Goal: Task Accomplishment & Management: Use online tool/utility

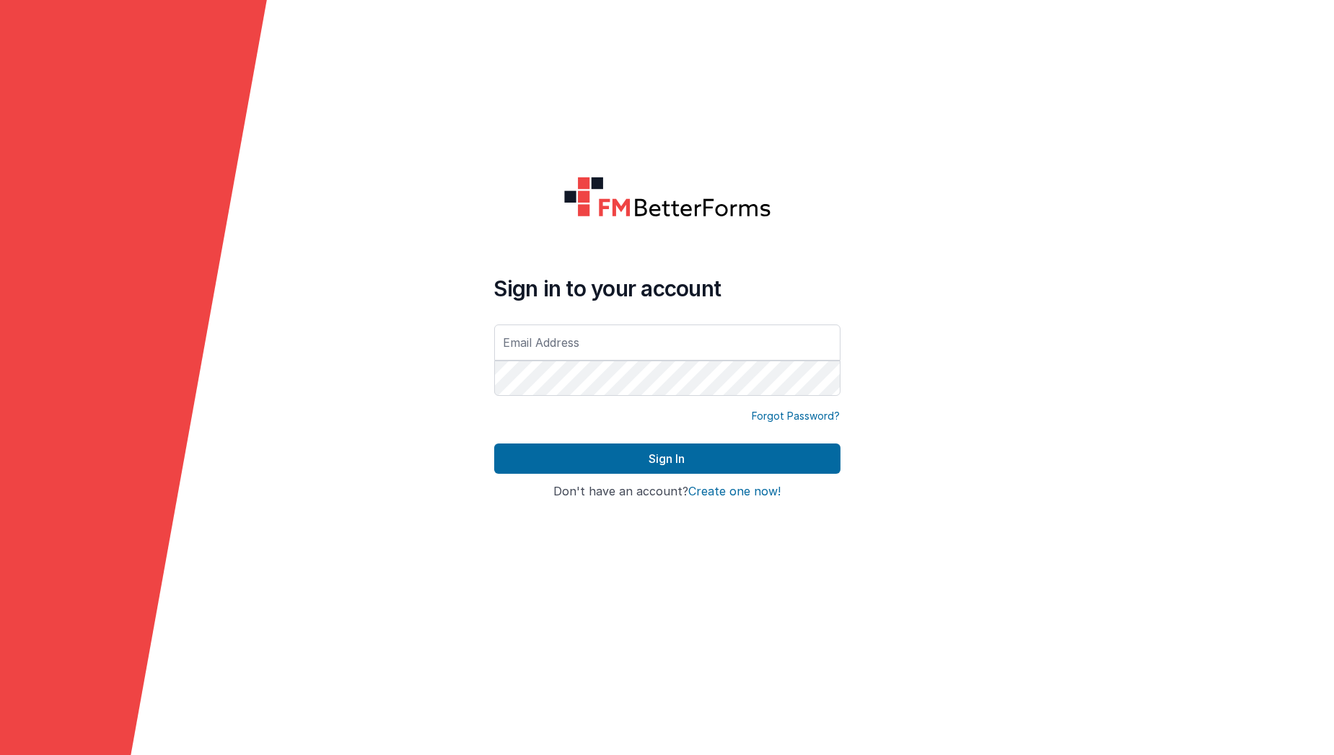
type input "[EMAIL_ADDRESS][DOMAIN_NAME]"
click at [615, 478] on div "Sign In" at bounding box center [667, 465] width 346 height 42
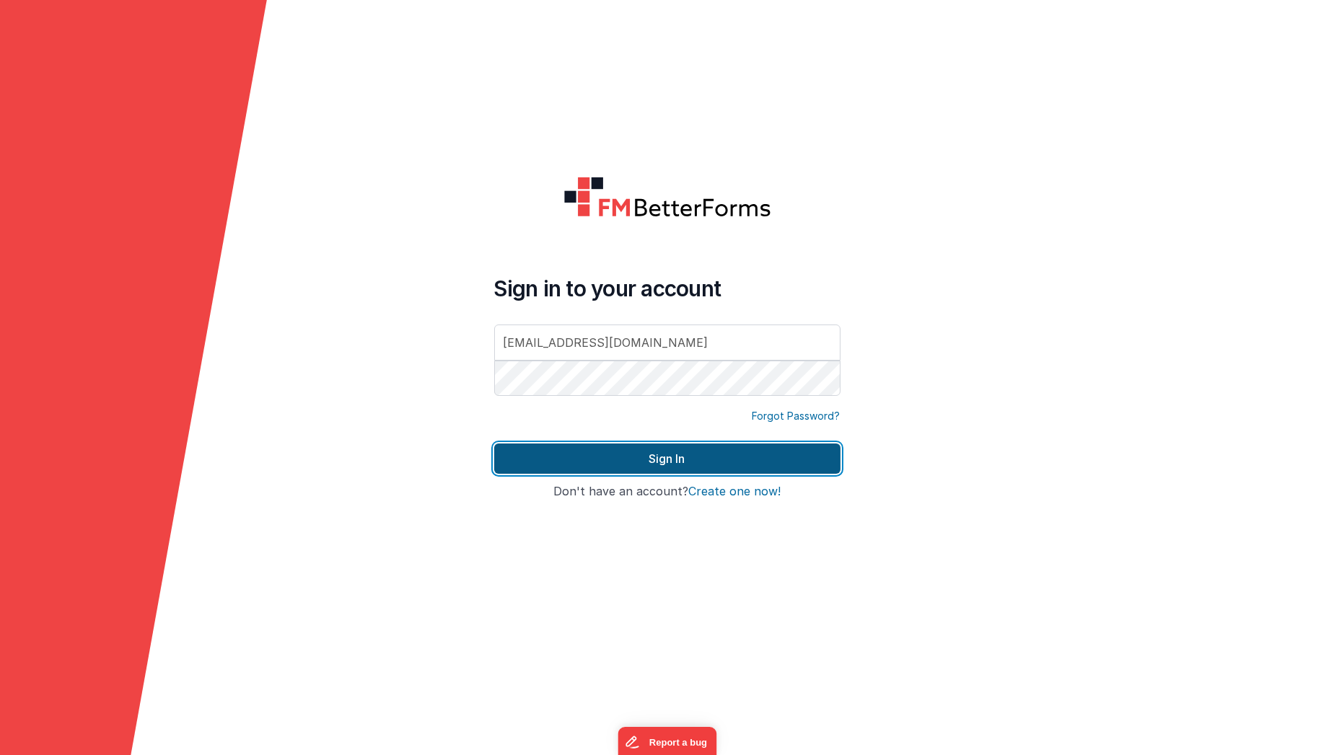
click at [622, 469] on button "Sign In" at bounding box center [667, 459] width 346 height 30
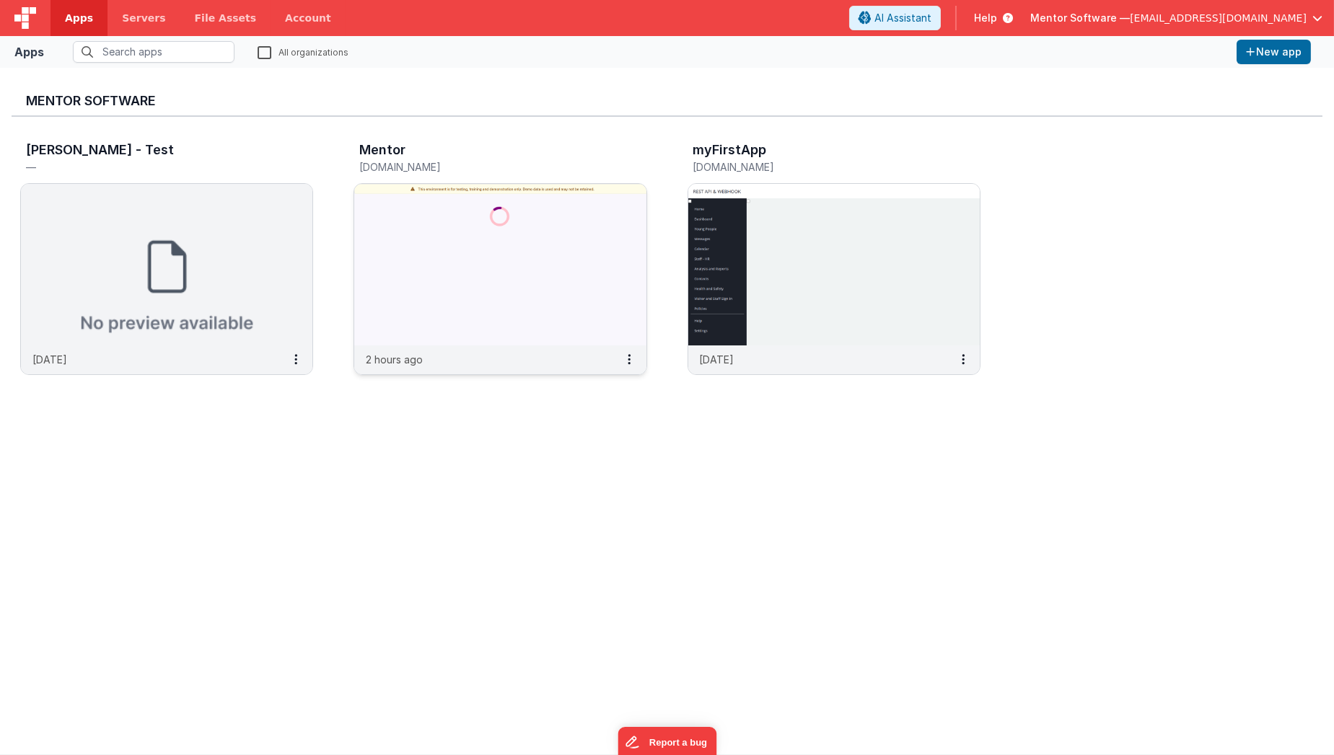
click at [445, 288] on img at bounding box center [499, 265] width 291 height 162
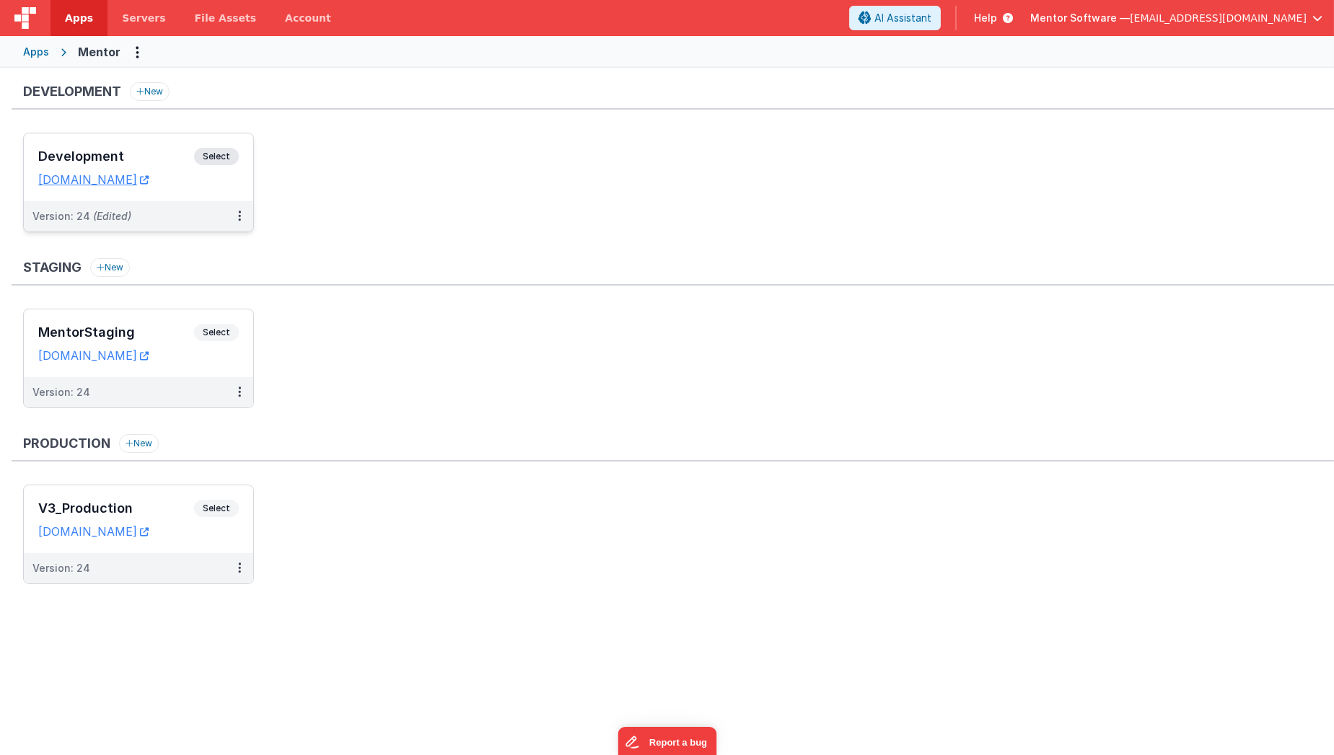
click at [183, 194] on div "Development Select URLs [DOMAIN_NAME]" at bounding box center [138, 167] width 229 height 68
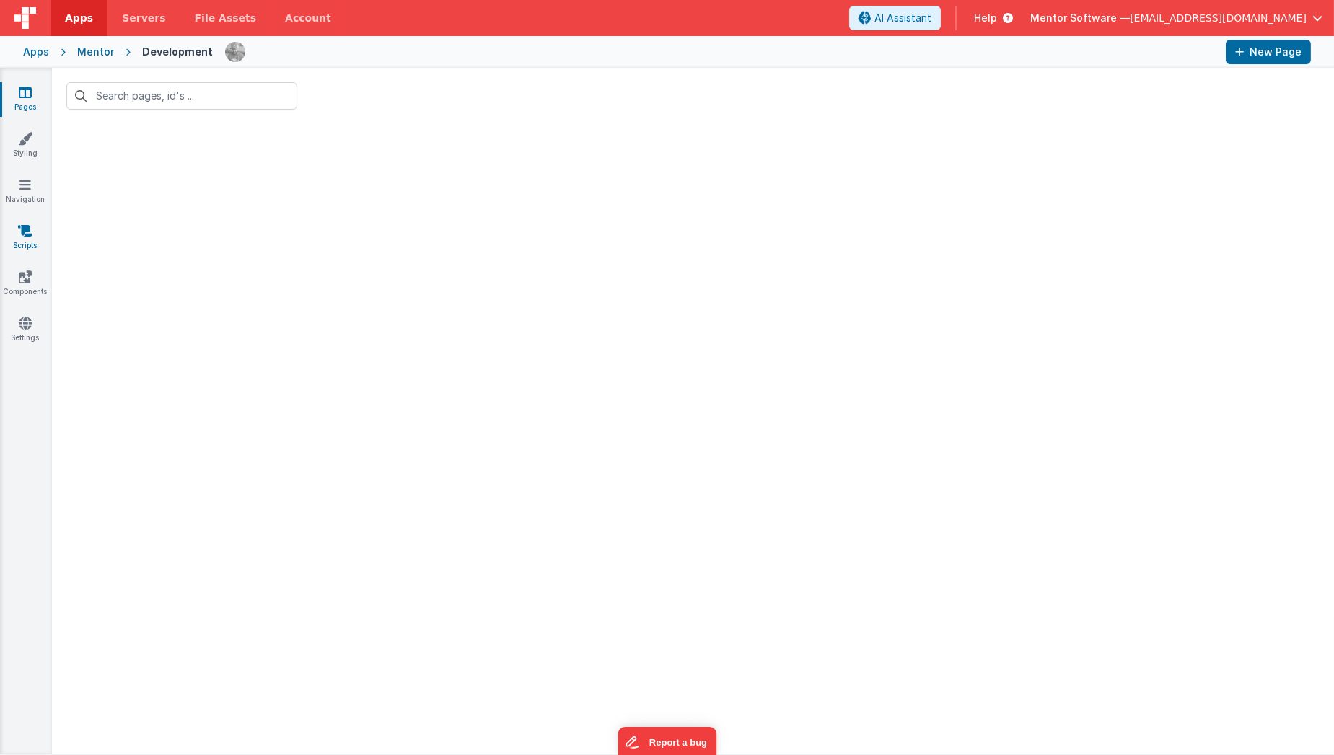
click at [25, 235] on icon at bounding box center [25, 231] width 14 height 14
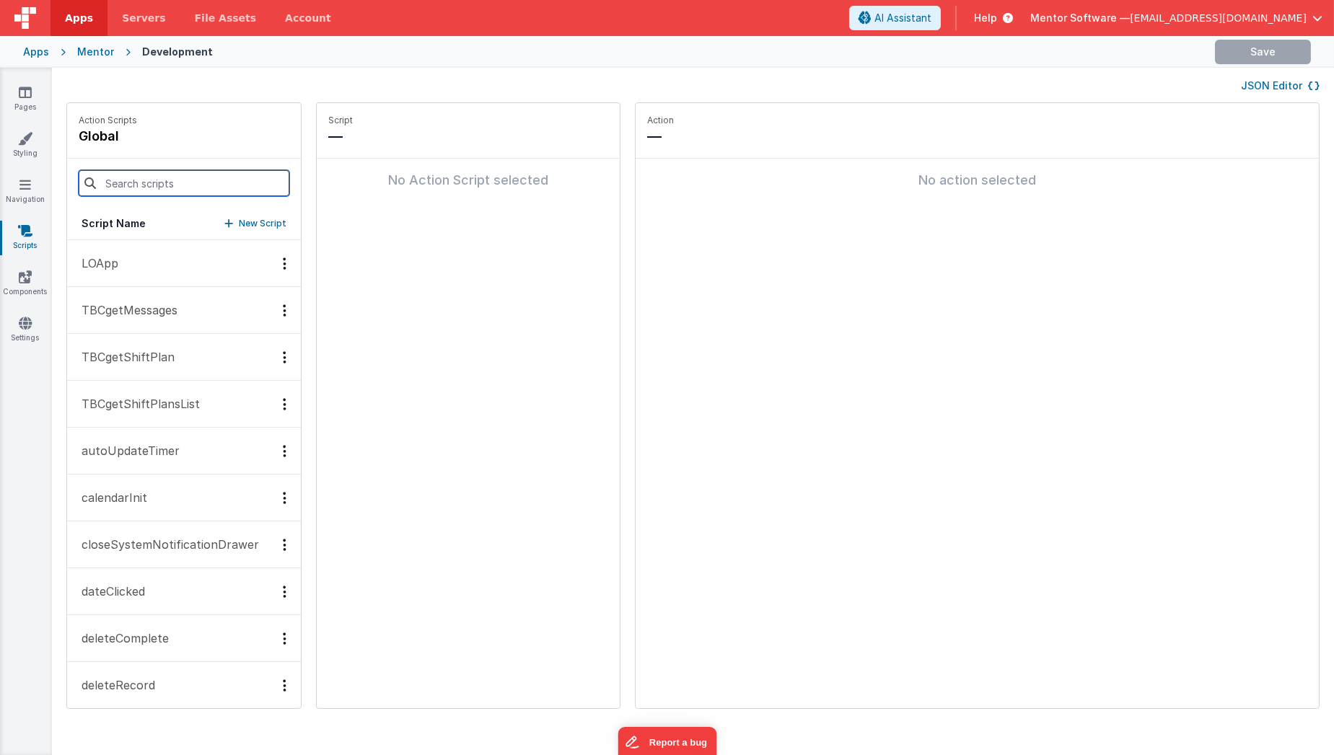
click at [155, 175] on input at bounding box center [184, 183] width 211 height 26
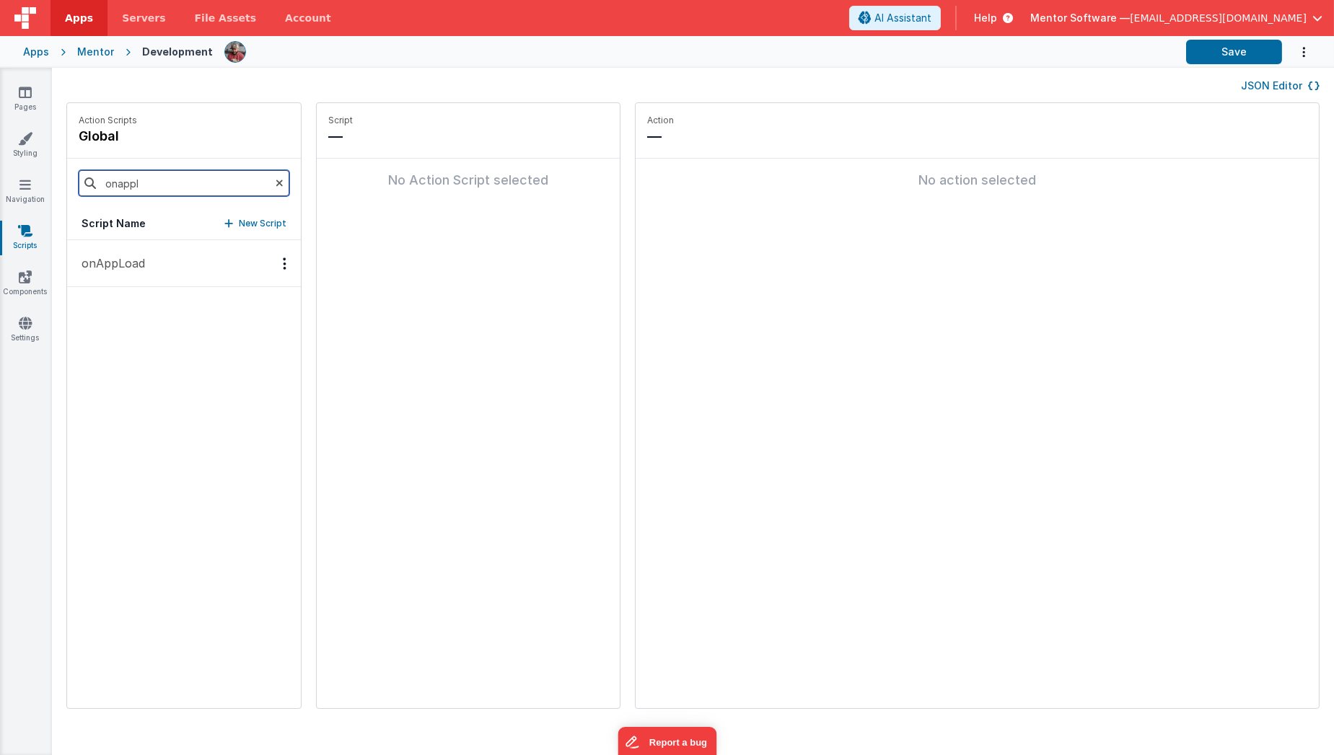
type input "onappl"
click at [154, 260] on button "onAppLoad" at bounding box center [184, 263] width 234 height 47
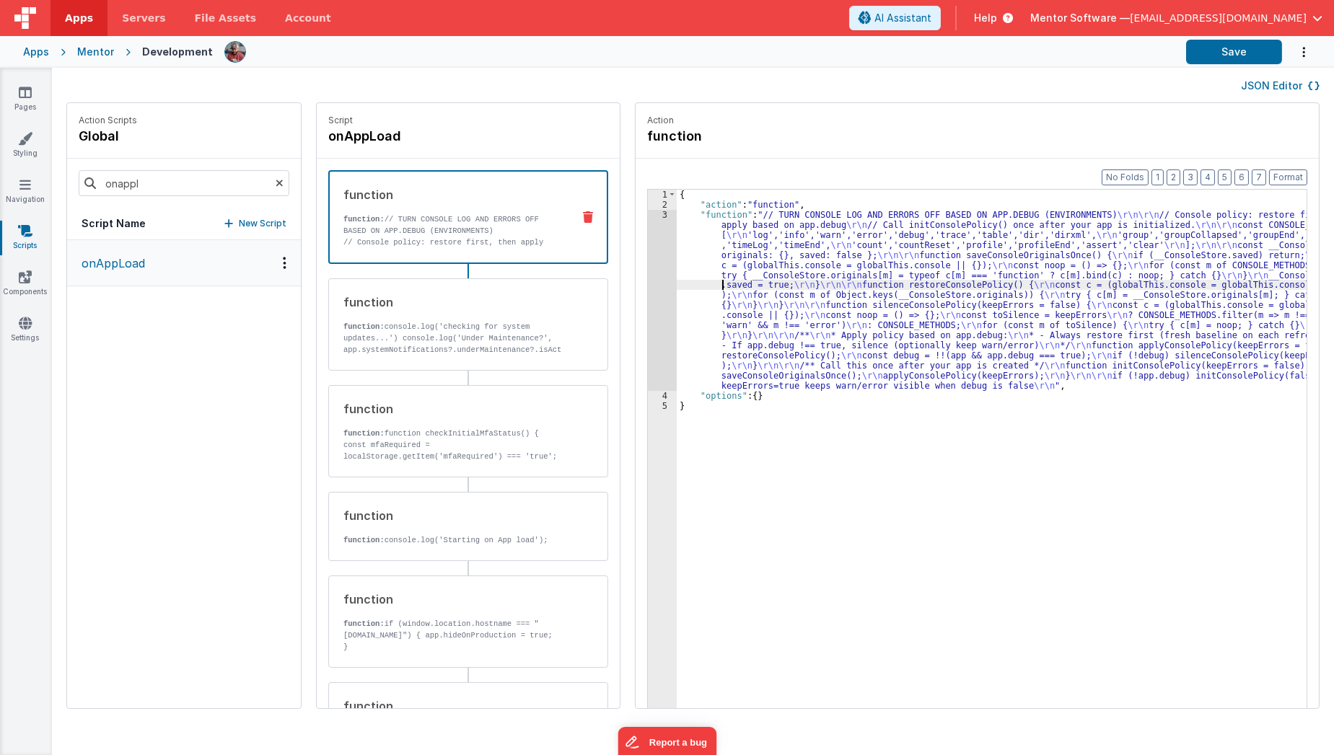
click at [704, 286] on div "{ "action" : "function" , "function" : "// TURN CONSOLE LOG AND ERRORS OFF BASE…" at bounding box center [1001, 482] width 648 height 585
click at [649, 310] on div "3" at bounding box center [662, 300] width 29 height 181
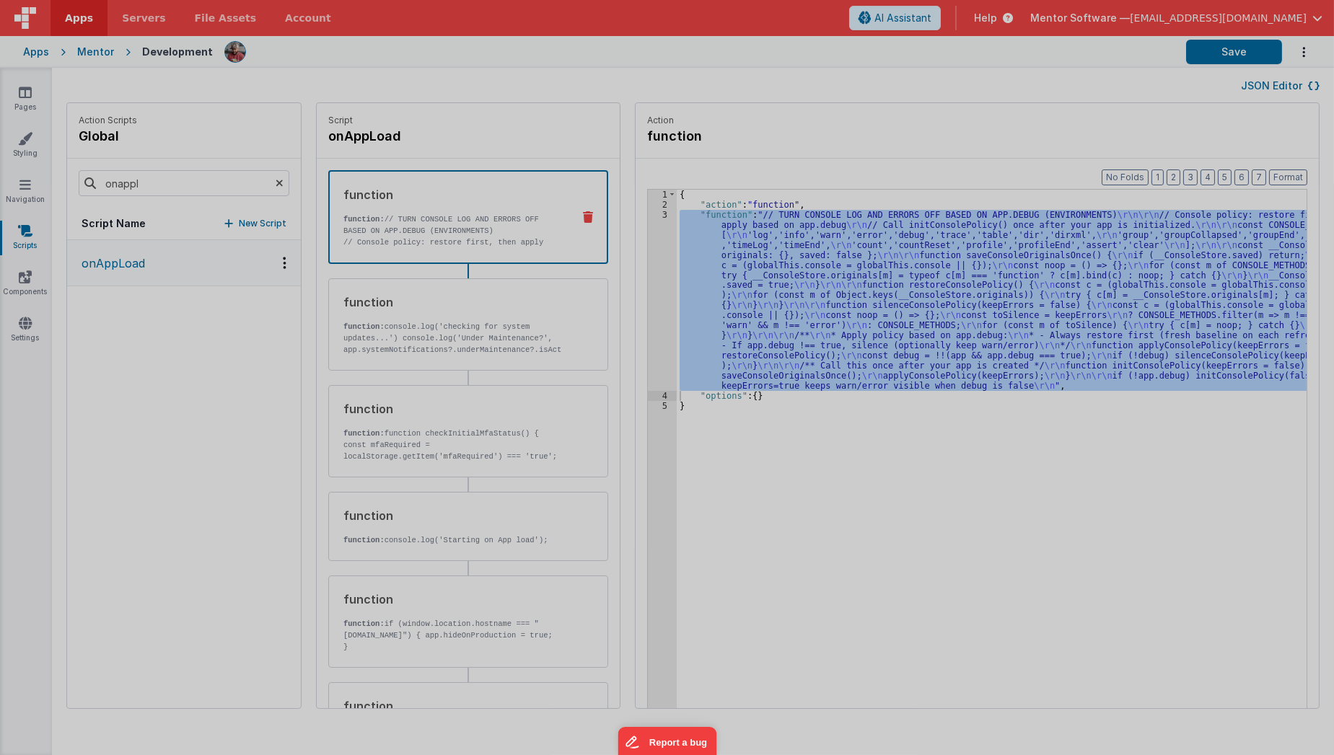
click at [649, 310] on div at bounding box center [667, 377] width 1334 height 755
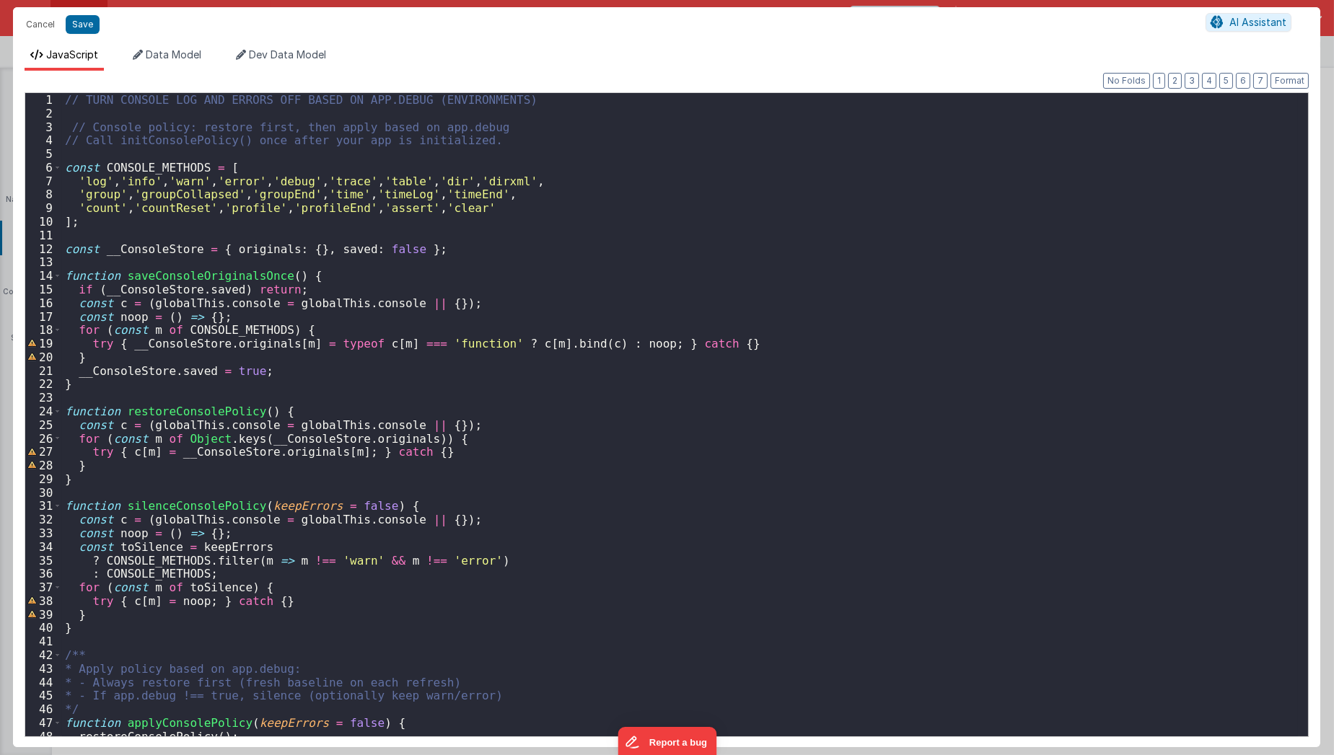
click at [566, 138] on div "// TURN CONSOLE LOG AND ERRORS OFF BASED ON APP.DEBUG (ENVIRONMENTS) // Console…" at bounding box center [680, 433] width 1236 height 680
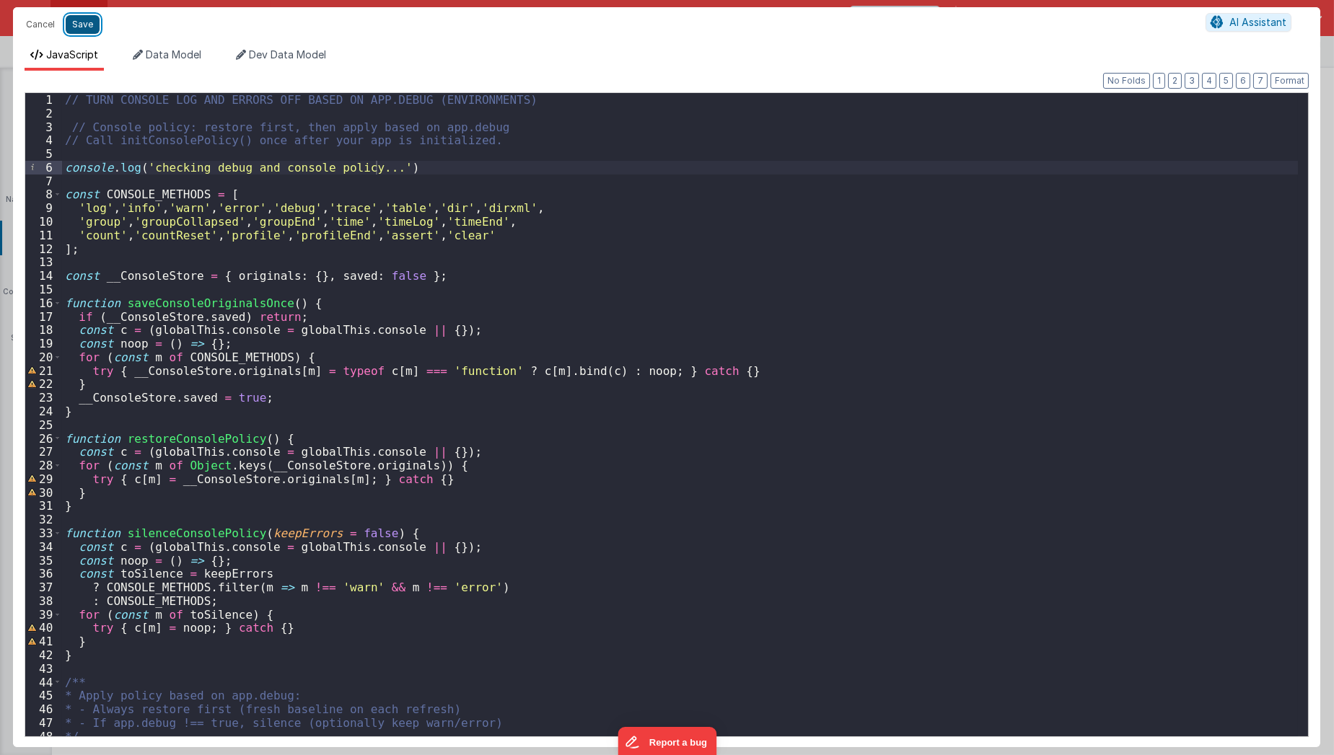
click at [85, 22] on button "Save" at bounding box center [83, 24] width 34 height 19
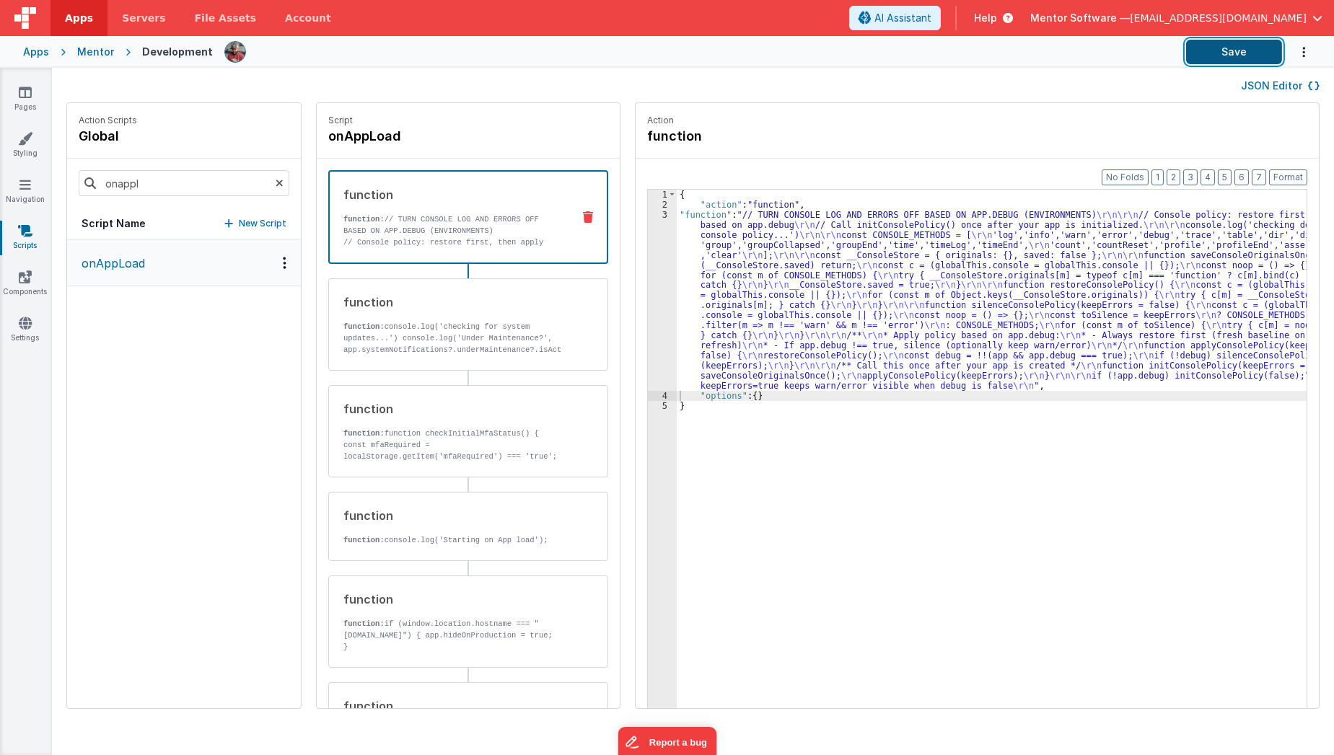
click at [1219, 44] on button "Save" at bounding box center [1234, 52] width 96 height 25
click at [43, 55] on div "Apps" at bounding box center [36, 52] width 26 height 14
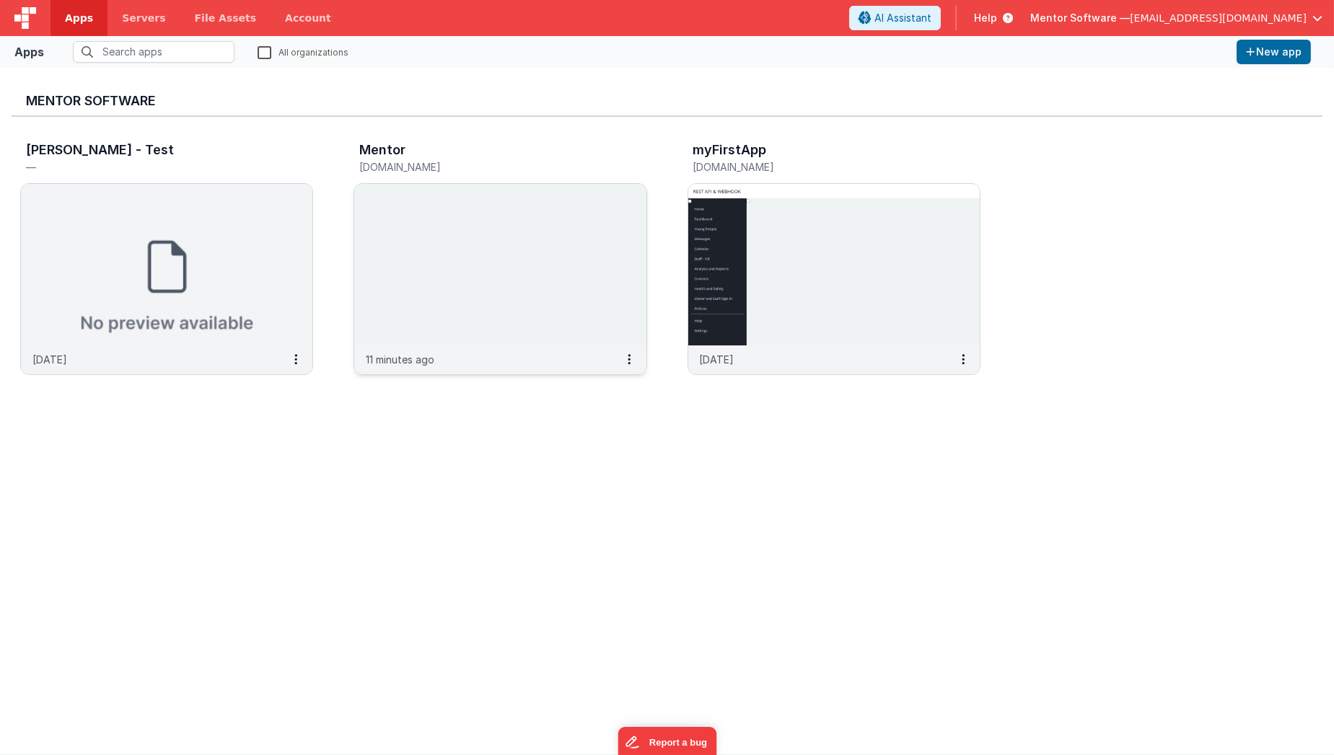
click at [387, 175] on div "Mentor [DOMAIN_NAME]" at bounding box center [484, 160] width 251 height 35
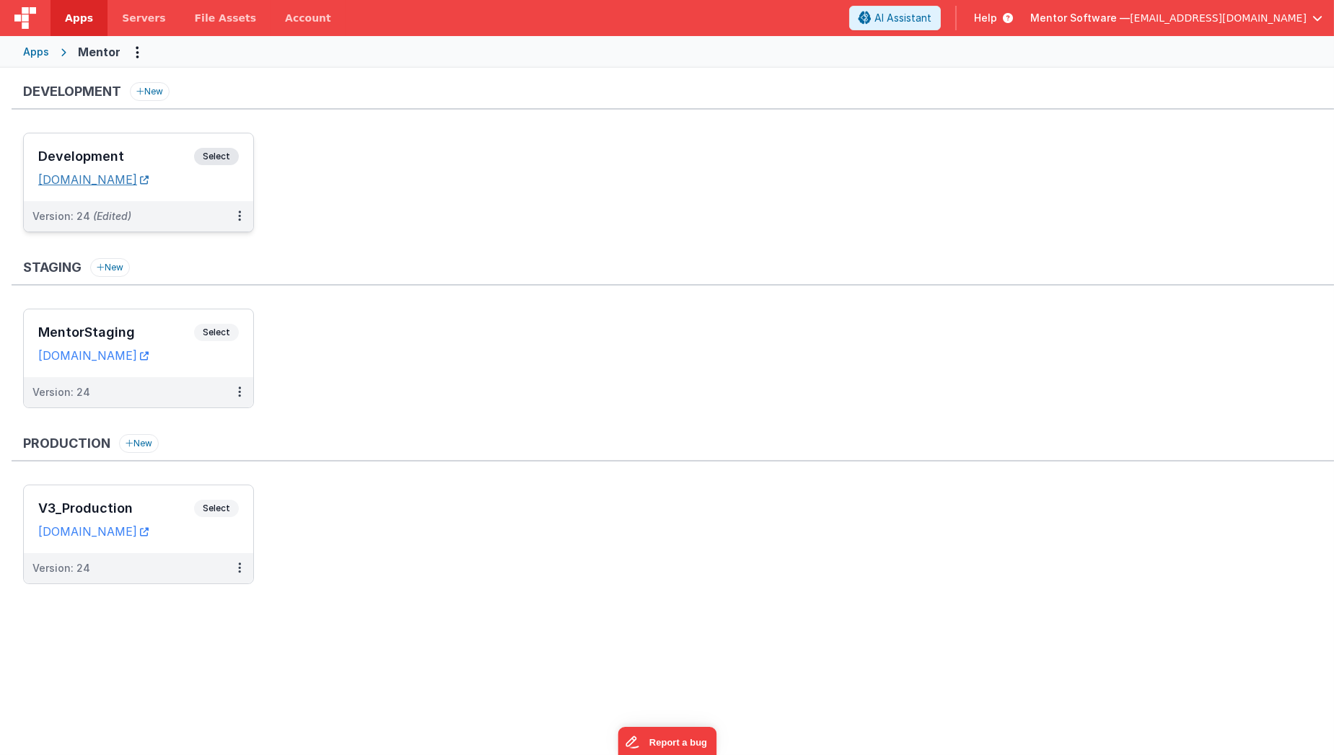
click at [149, 178] on link "[DOMAIN_NAME]" at bounding box center [93, 179] width 110 height 14
